Goal: Find specific page/section: Find specific page/section

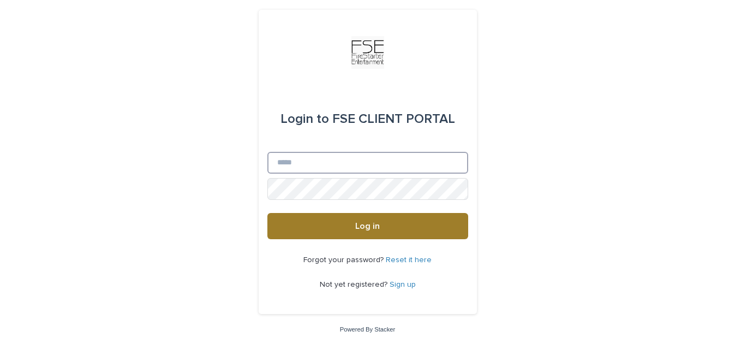
type input "**********"
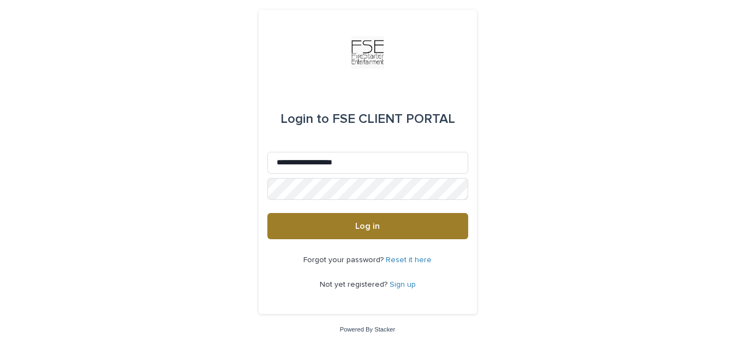
click at [383, 224] on button "Log in" at bounding box center [367, 226] width 201 height 26
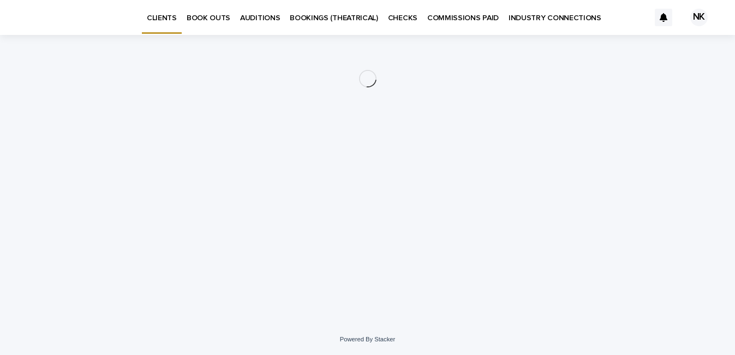
click at [206, 20] on p "BOOK OUTS" at bounding box center [209, 11] width 44 height 23
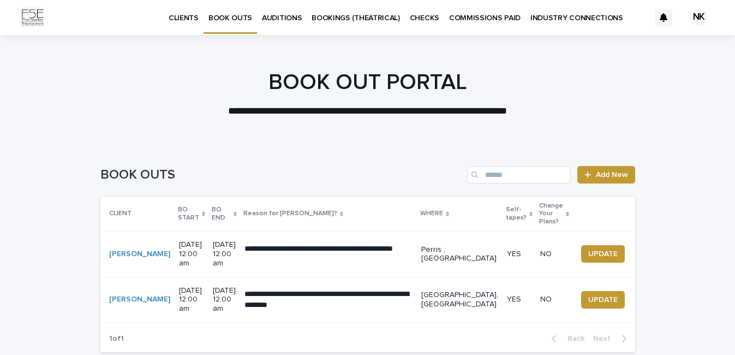
click at [185, 22] on p "CLIENTS" at bounding box center [184, 11] width 30 height 23
